Goal: Task Accomplishment & Management: Manage account settings

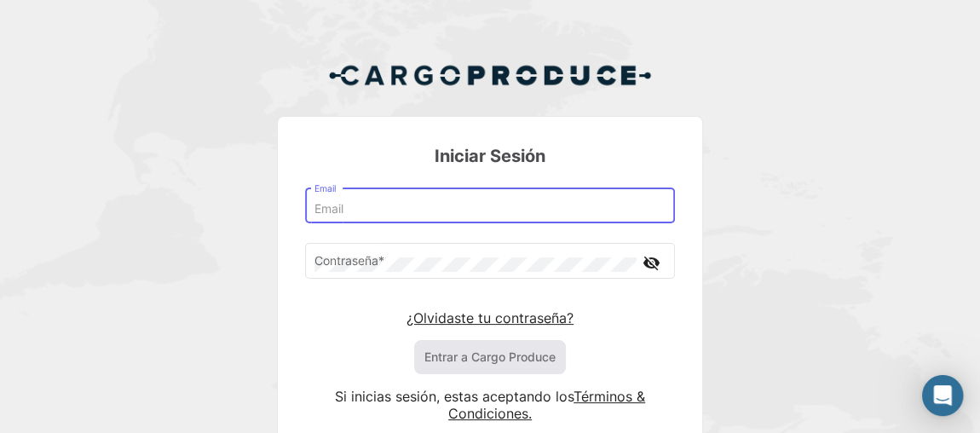
click at [405, 202] on input "Email" at bounding box center [490, 209] width 352 height 14
paste input "[EMAIL_ADDRESS][DOMAIN_NAME]"
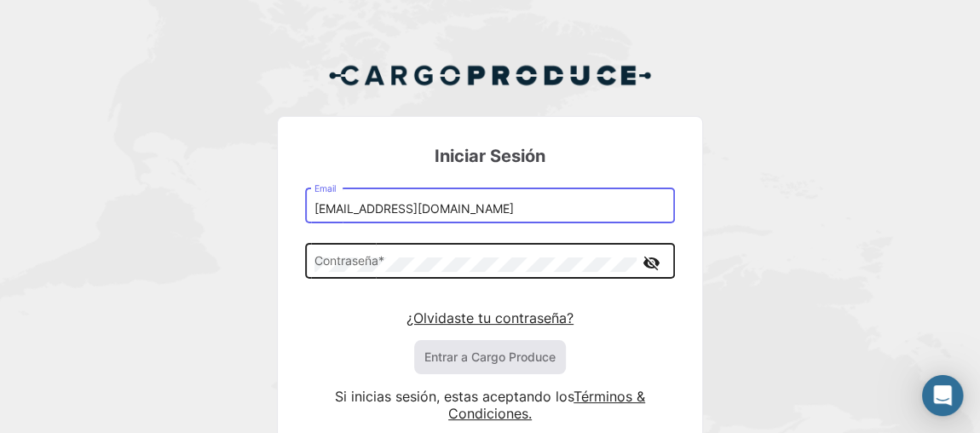
type input "[EMAIL_ADDRESS][DOMAIN_NAME]"
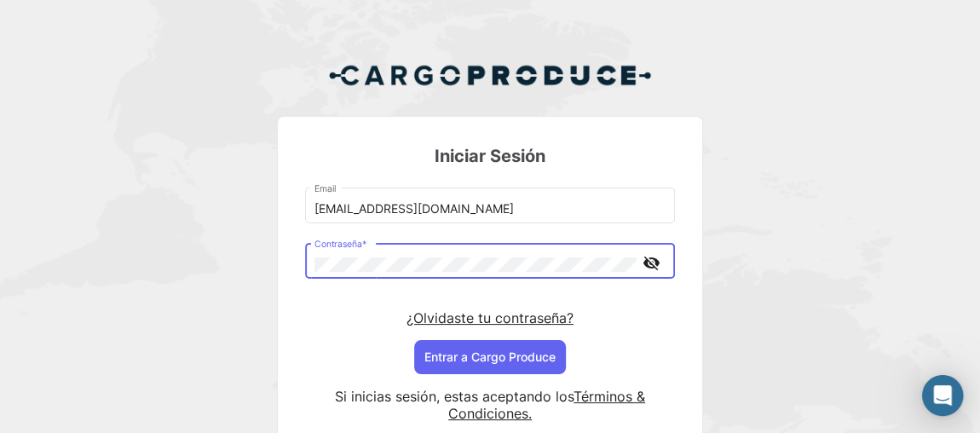
click at [242, 291] on div "Iniciar Sesión [EMAIL_ADDRESS][DOMAIN_NAME] Email Contraseña * visibility_off ¿…" at bounding box center [490, 269] width 980 height 538
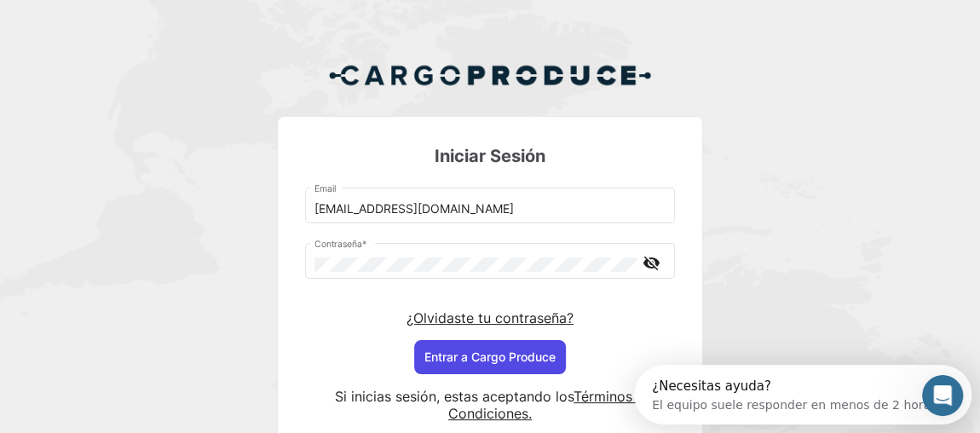
click at [455, 351] on button "Entrar a Cargo Produce" at bounding box center [490, 357] width 152 height 34
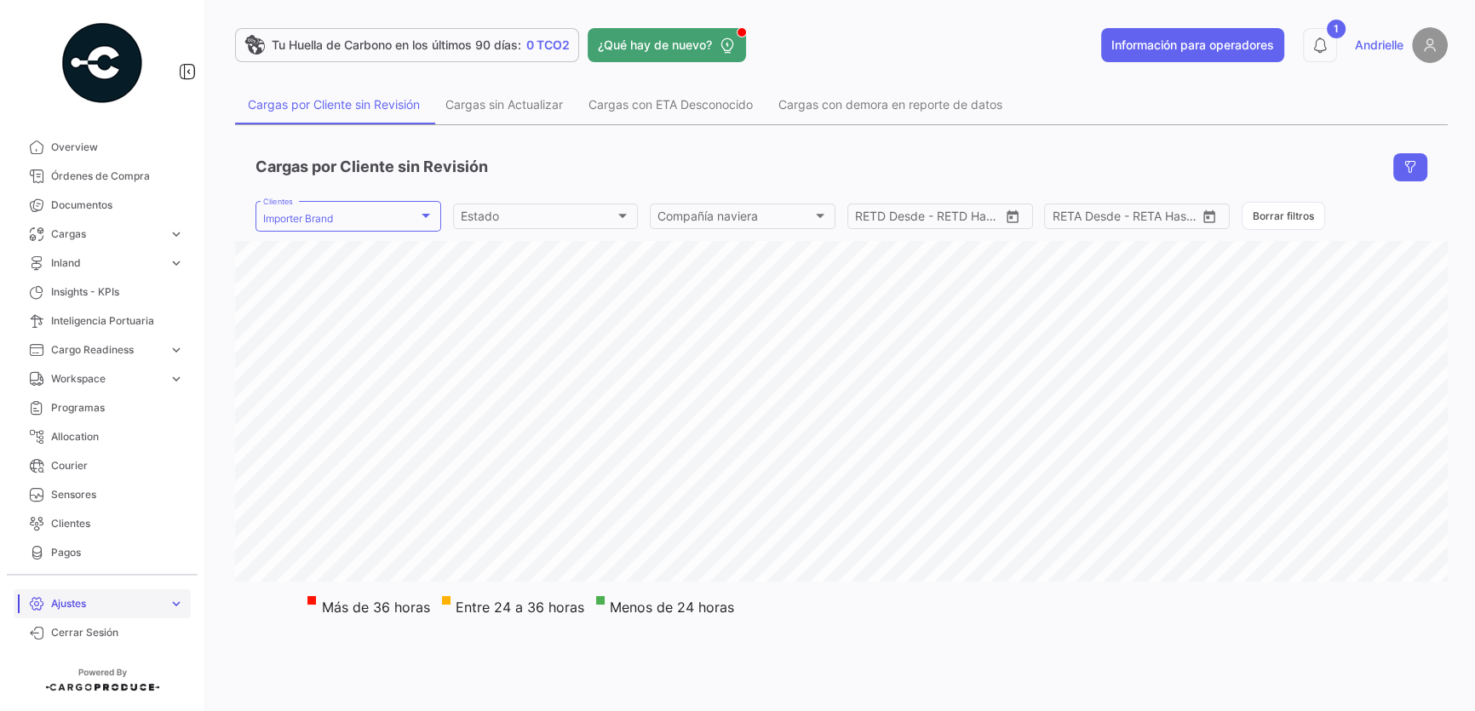
click at [91, 432] on span "Ajustes" at bounding box center [106, 603] width 111 height 15
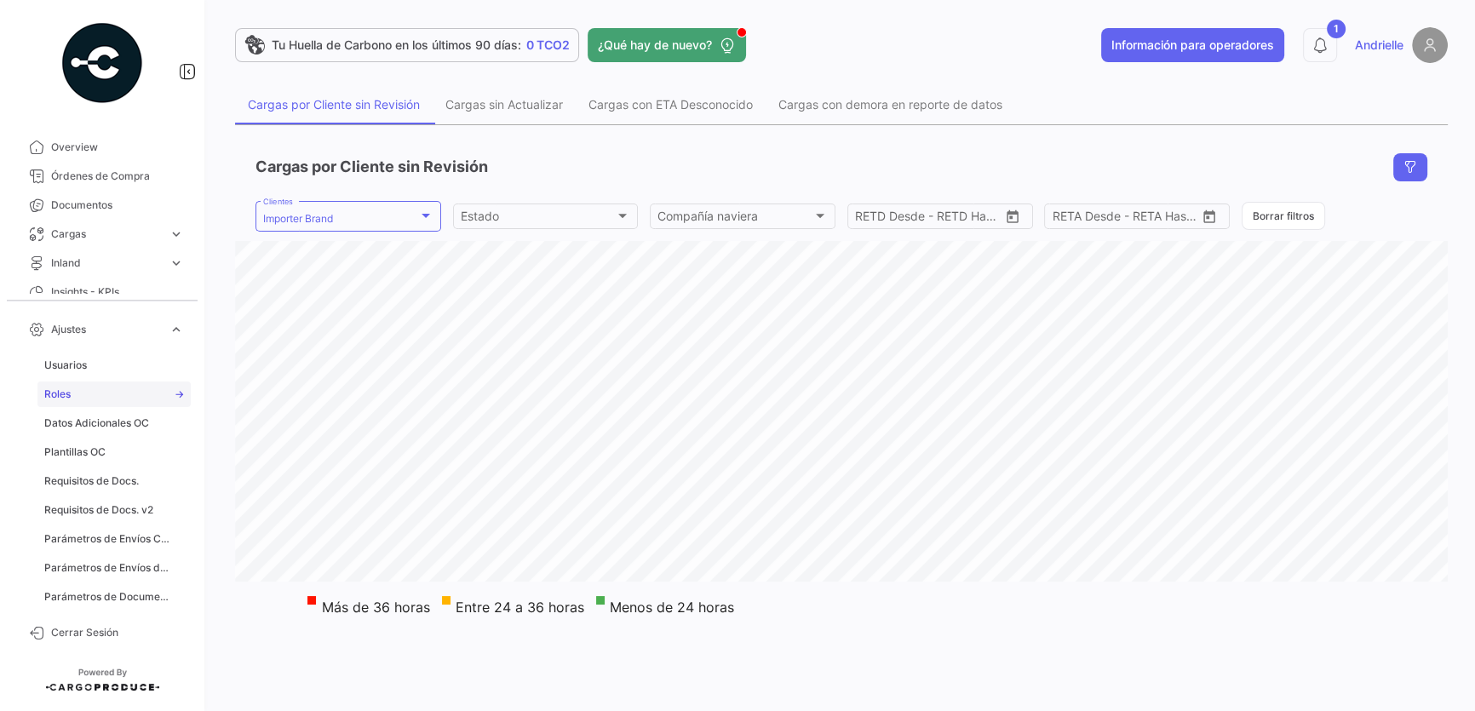
click at [82, 365] on span "Usuarios" at bounding box center [65, 365] width 43 height 15
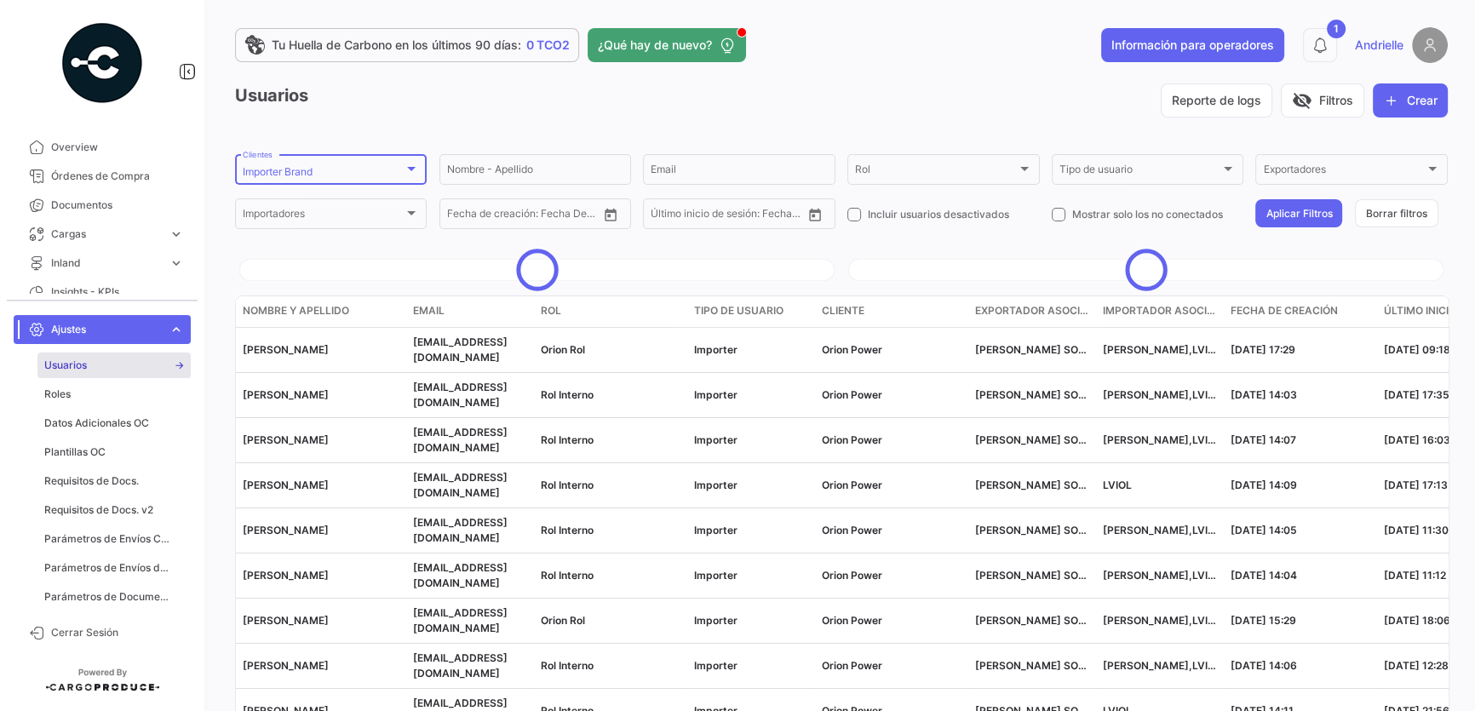
click at [349, 152] on div "Importer Brand Clientes" at bounding box center [331, 168] width 176 height 33
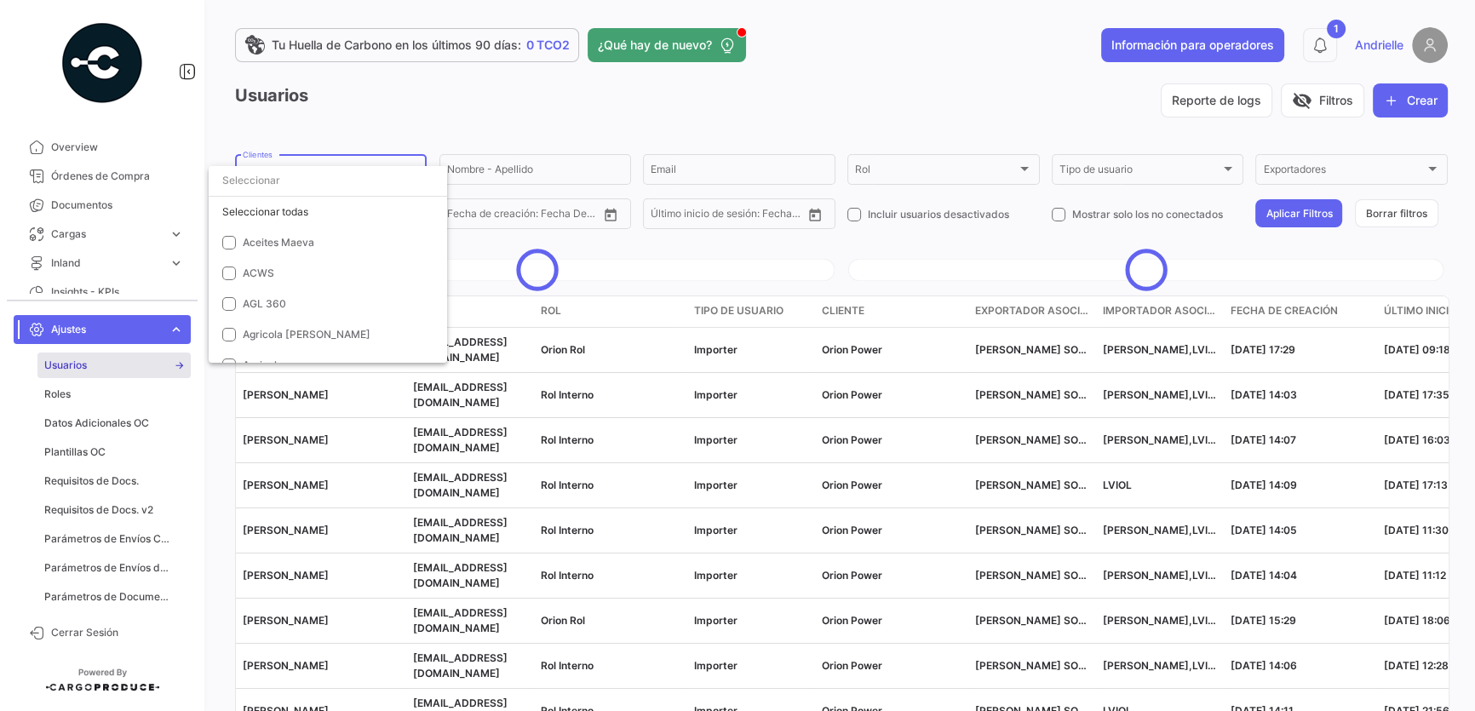
scroll to position [3920, 0]
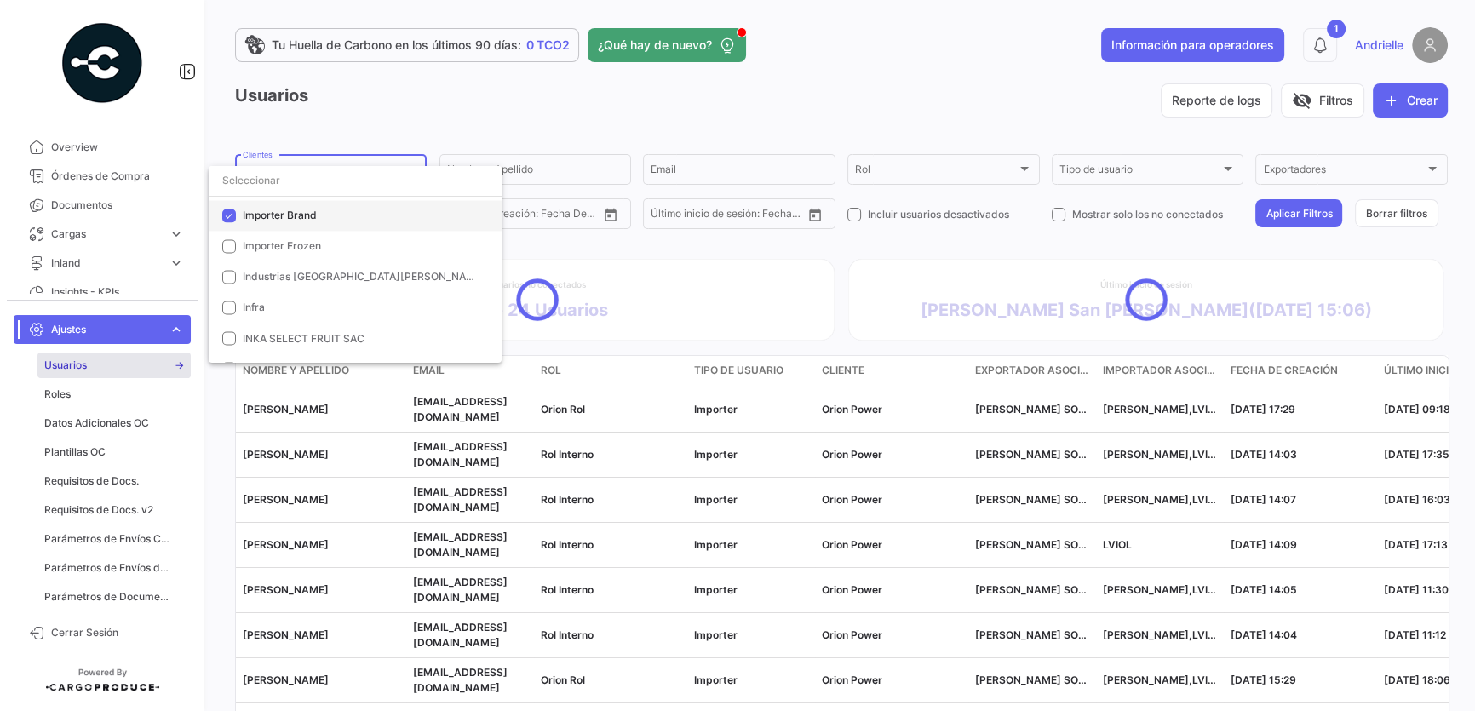
click at [302, 204] on mat-option "Importer Brand" at bounding box center [355, 215] width 293 height 31
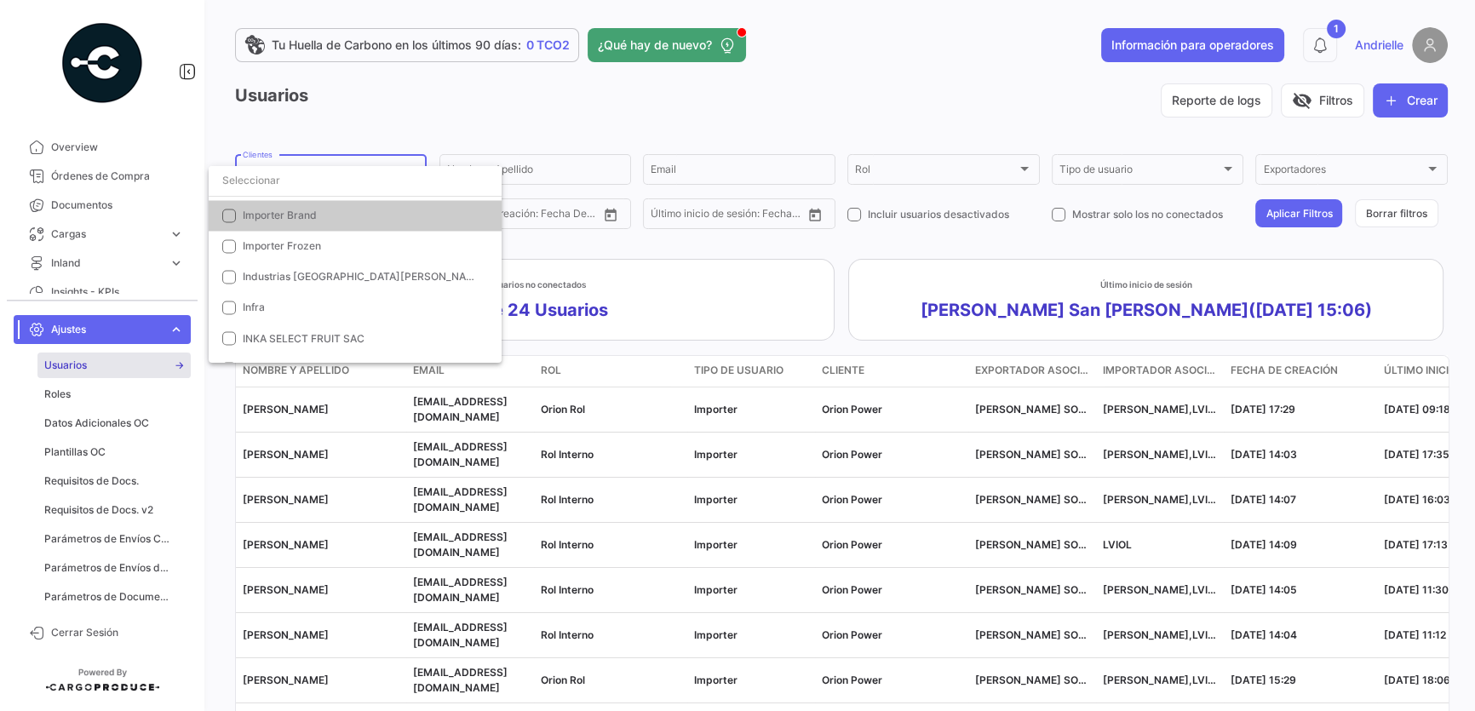
click at [549, 112] on div at bounding box center [737, 355] width 1475 height 711
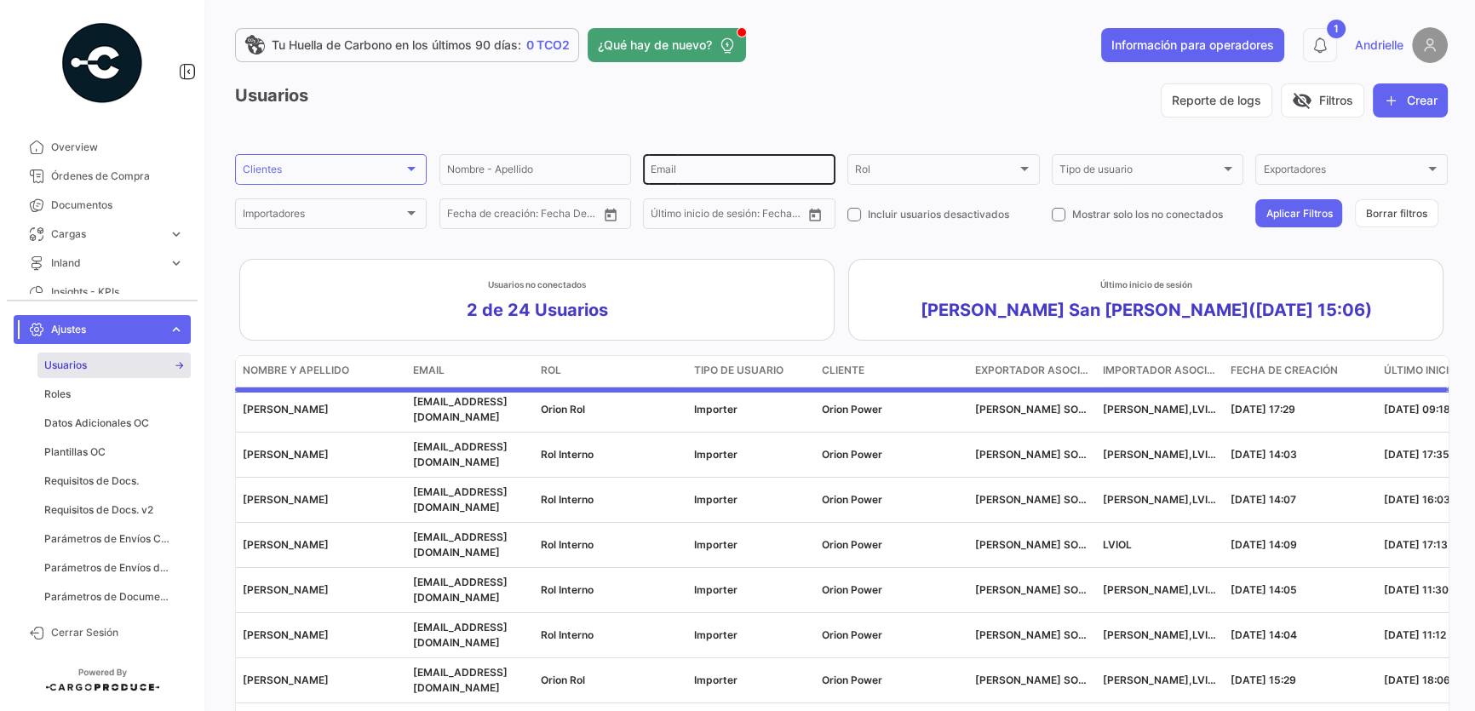
click at [707, 164] on div "Email" at bounding box center [739, 168] width 176 height 33
paste input "[EMAIL_ADDRESS][DOMAIN_NAME]"
type input "[EMAIL_ADDRESS][DOMAIN_NAME]"
click at [990, 214] on button "Aplicar Filtros" at bounding box center [1299, 213] width 87 height 28
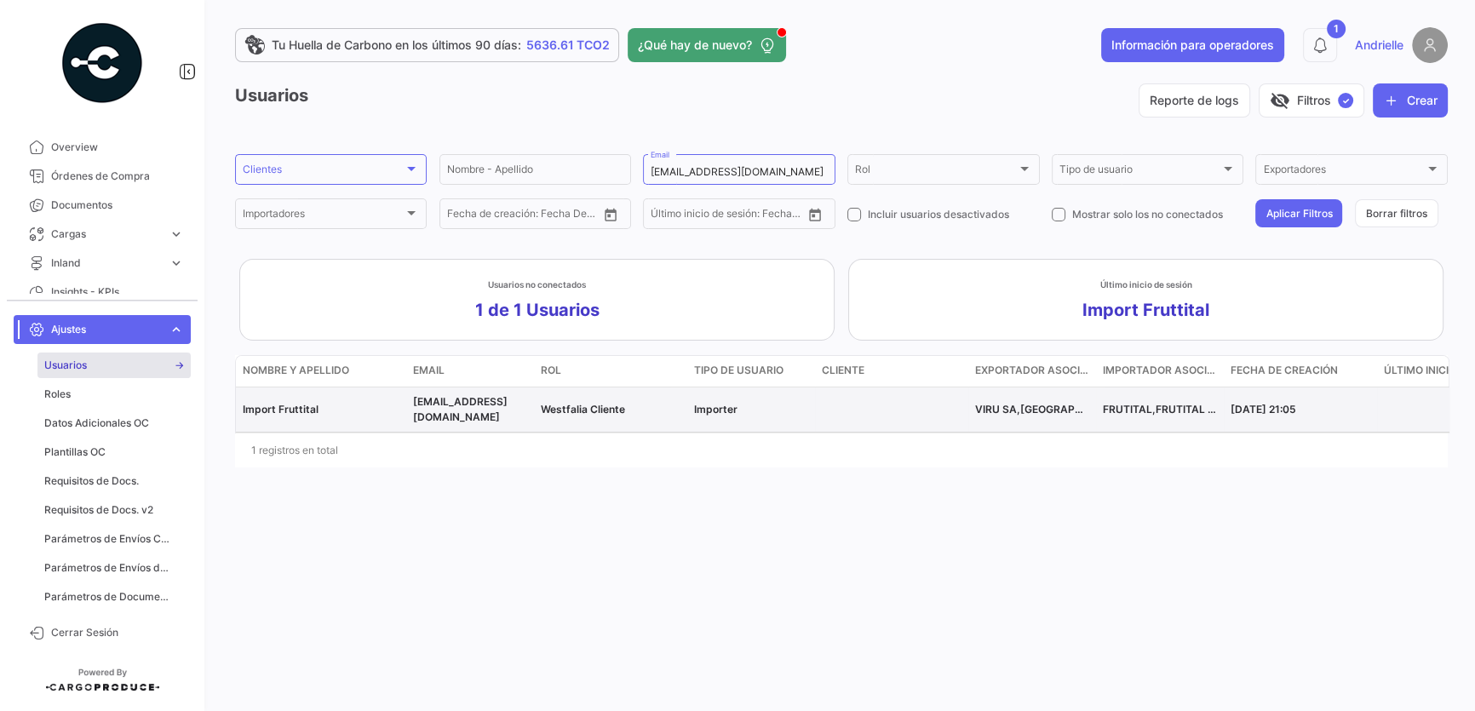
click at [342, 408] on div "Import Fruttital" at bounding box center [321, 409] width 157 height 15
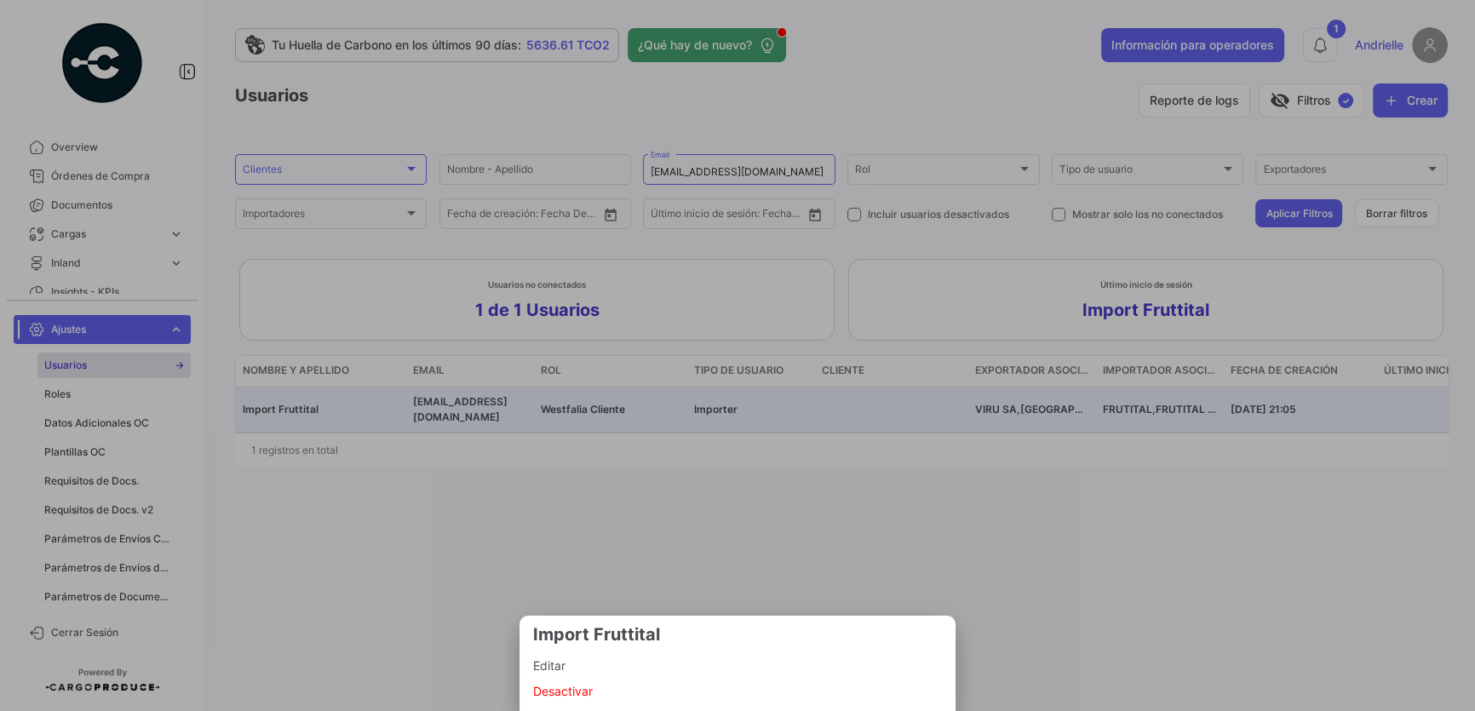
click at [561, 432] on span "Editar" at bounding box center [737, 666] width 409 height 20
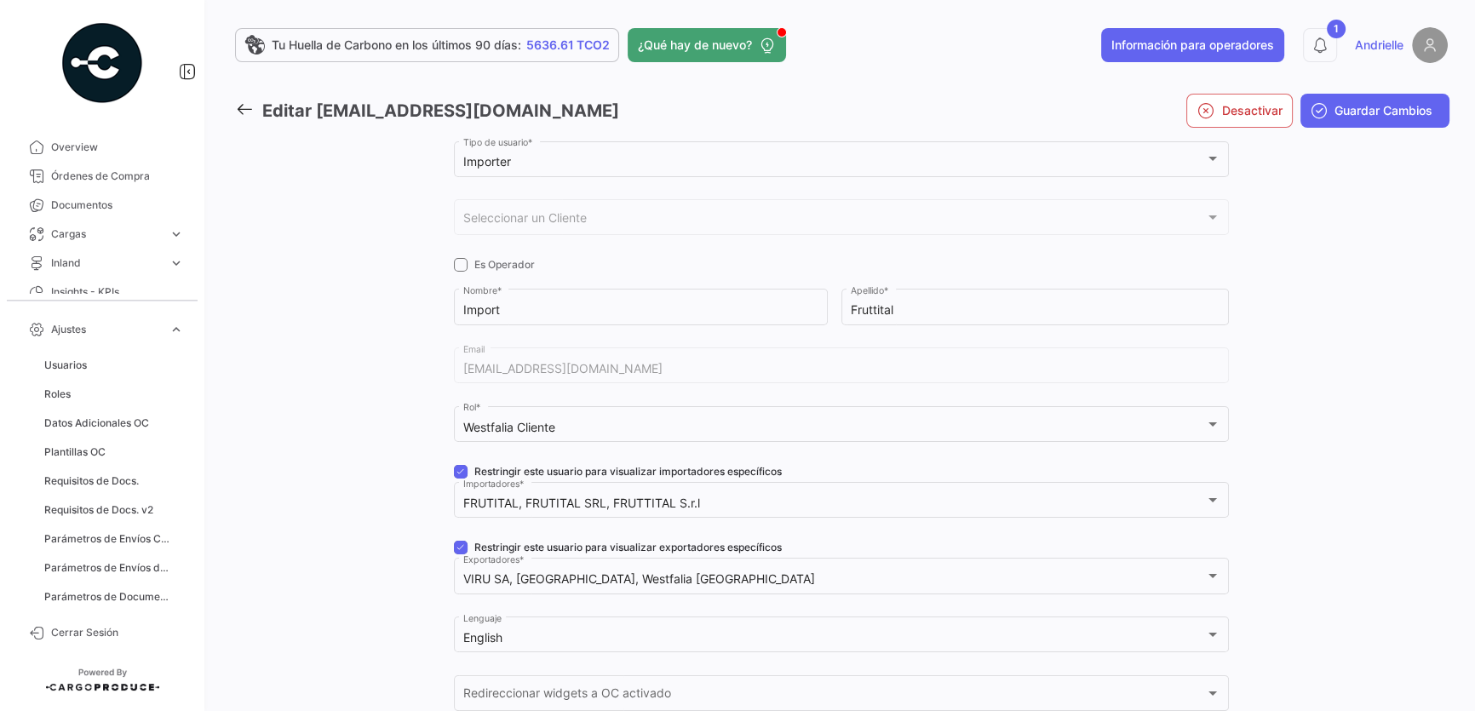
click at [243, 106] on icon at bounding box center [244, 109] width 19 height 19
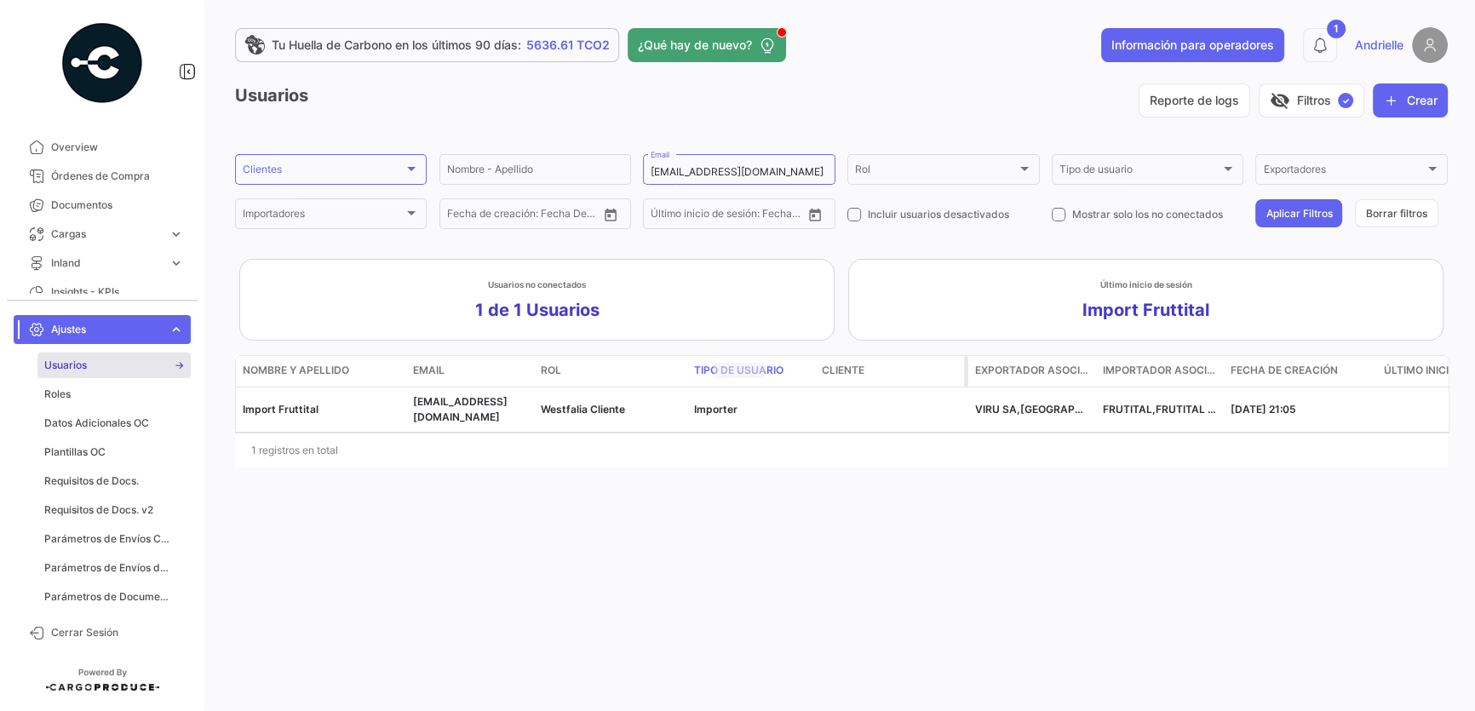
drag, startPoint x: 791, startPoint y: 371, endPoint x: 947, endPoint y: 378, distance: 156.1
click at [947, 378] on div "Nombre y Apellido Email Rol Tipo de usuario Cliente Exportador asociado Importa…" at bounding box center [947, 371] width 1423 height 31
click at [892, 432] on div "1 registros en total" at bounding box center [841, 450] width 1213 height 43
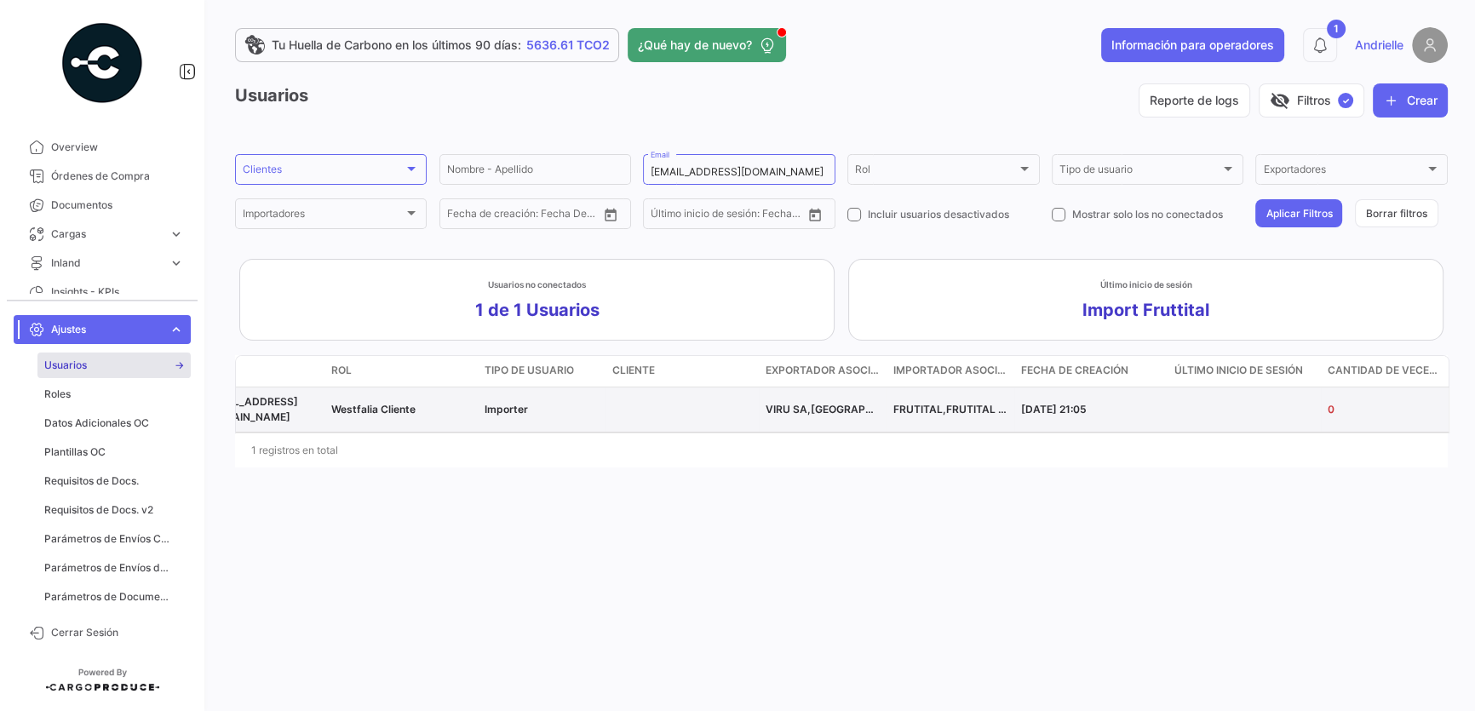
click at [409, 413] on datatable-body-cell "Westfalia Cliente" at bounding box center [401, 410] width 153 height 44
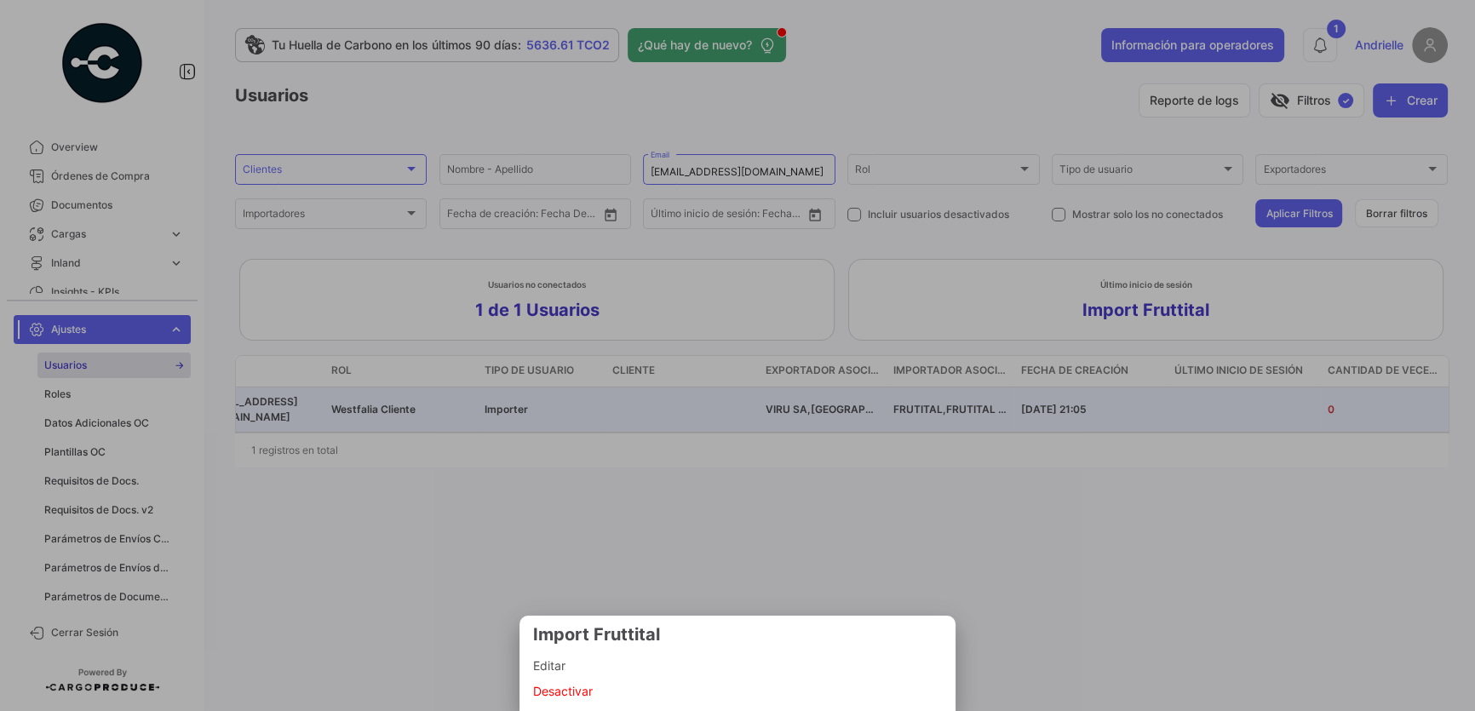
click at [572, 432] on span "Editar" at bounding box center [737, 666] width 409 height 20
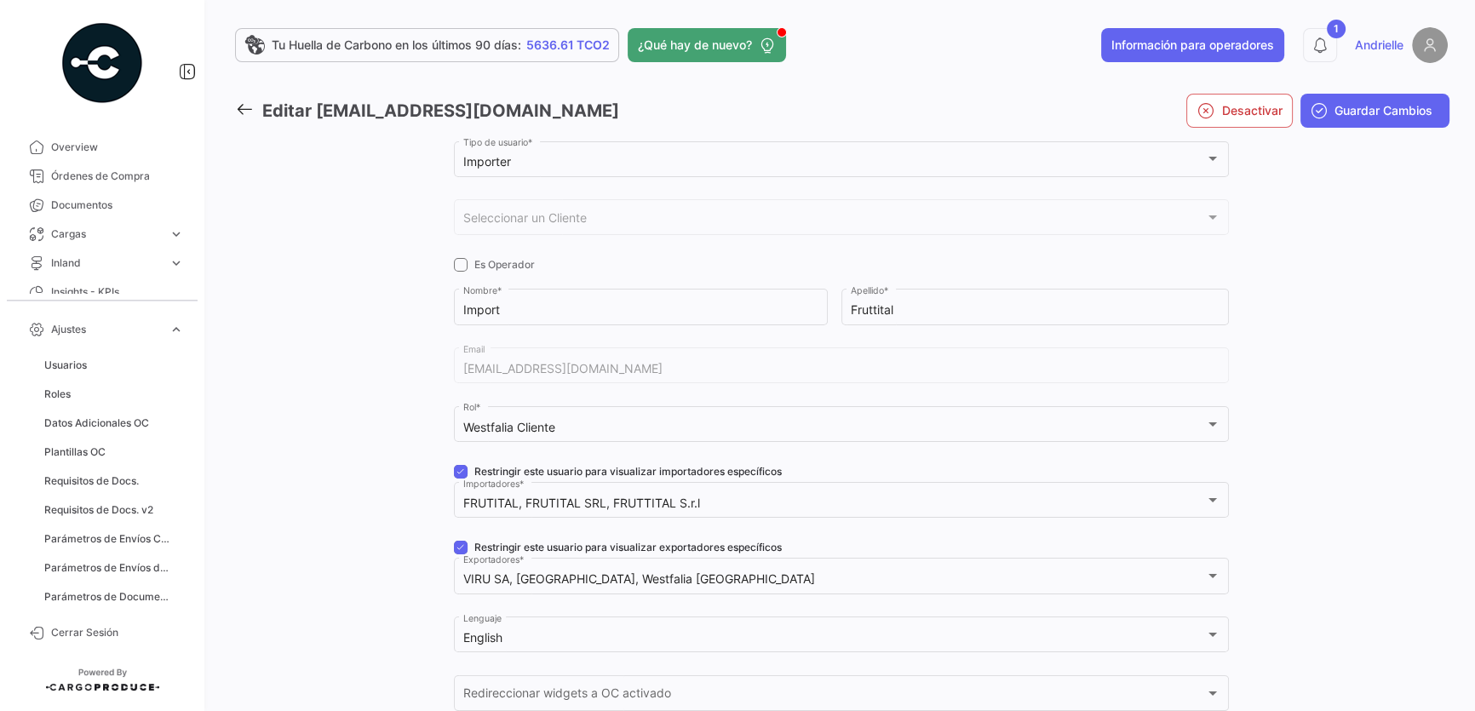
click at [276, 431] on div "Importer Tipo de usuario * Seleccionar un Cliente Seleccionar un Cliente Es Ope…" at bounding box center [841, 496] width 1213 height 716
